Goal: Check status: Check status

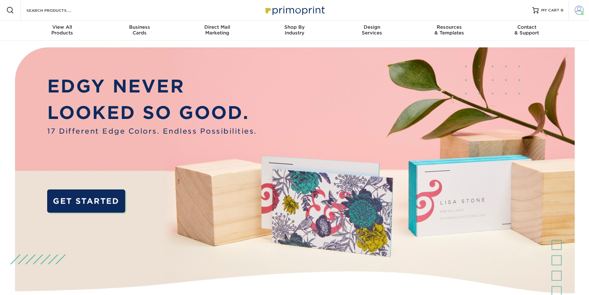
click at [574, 9] on link "Account" at bounding box center [579, 10] width 20 height 20
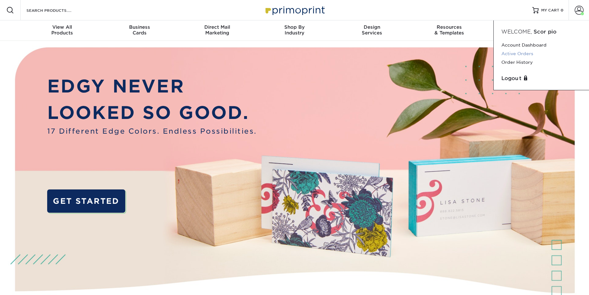
click at [519, 53] on link "Active Orders" at bounding box center [542, 53] width 80 height 9
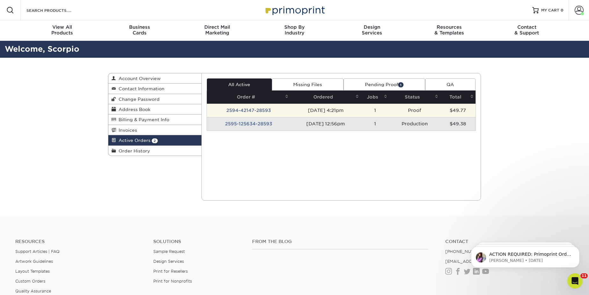
click at [266, 109] on td "2594-42147-28593" at bounding box center [249, 110] width 84 height 13
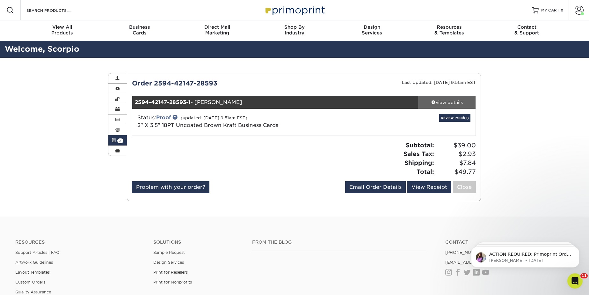
click at [446, 103] on div "view details" at bounding box center [446, 102] width 57 height 6
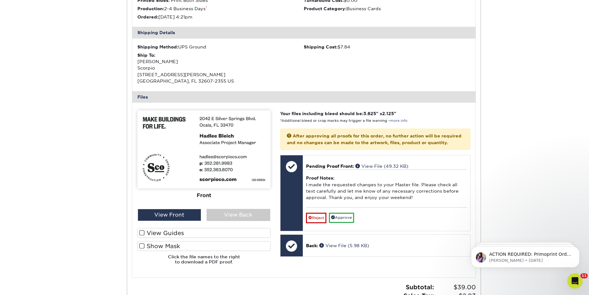
scroll to position [203, 0]
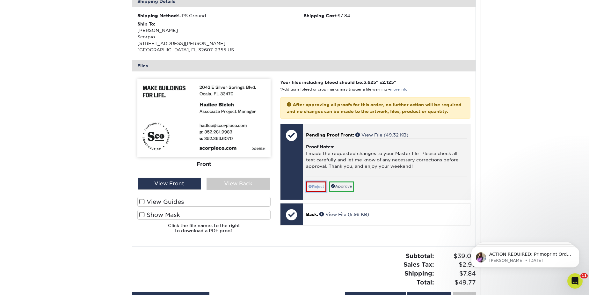
click at [317, 192] on link "Reject" at bounding box center [316, 186] width 20 height 10
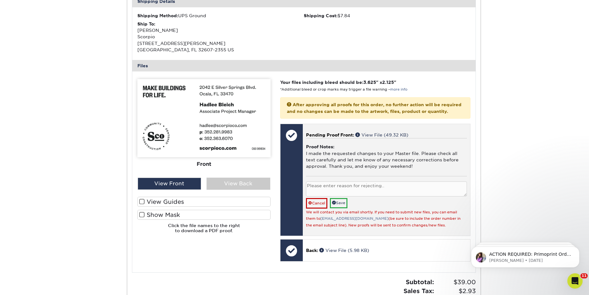
click at [330, 193] on textarea at bounding box center [386, 188] width 161 height 15
paste textarea "34470"
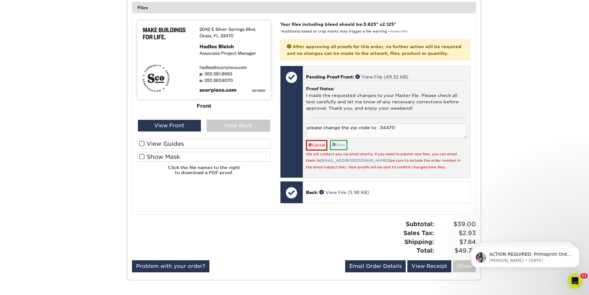
type textarea "please change the zip code to : 34470"
click at [342, 149] on link "Save" at bounding box center [339, 145] width 18 height 10
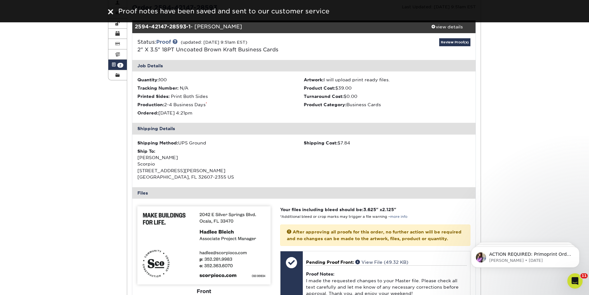
scroll to position [29, 0]
